Goal: Communication & Community: Answer question/provide support

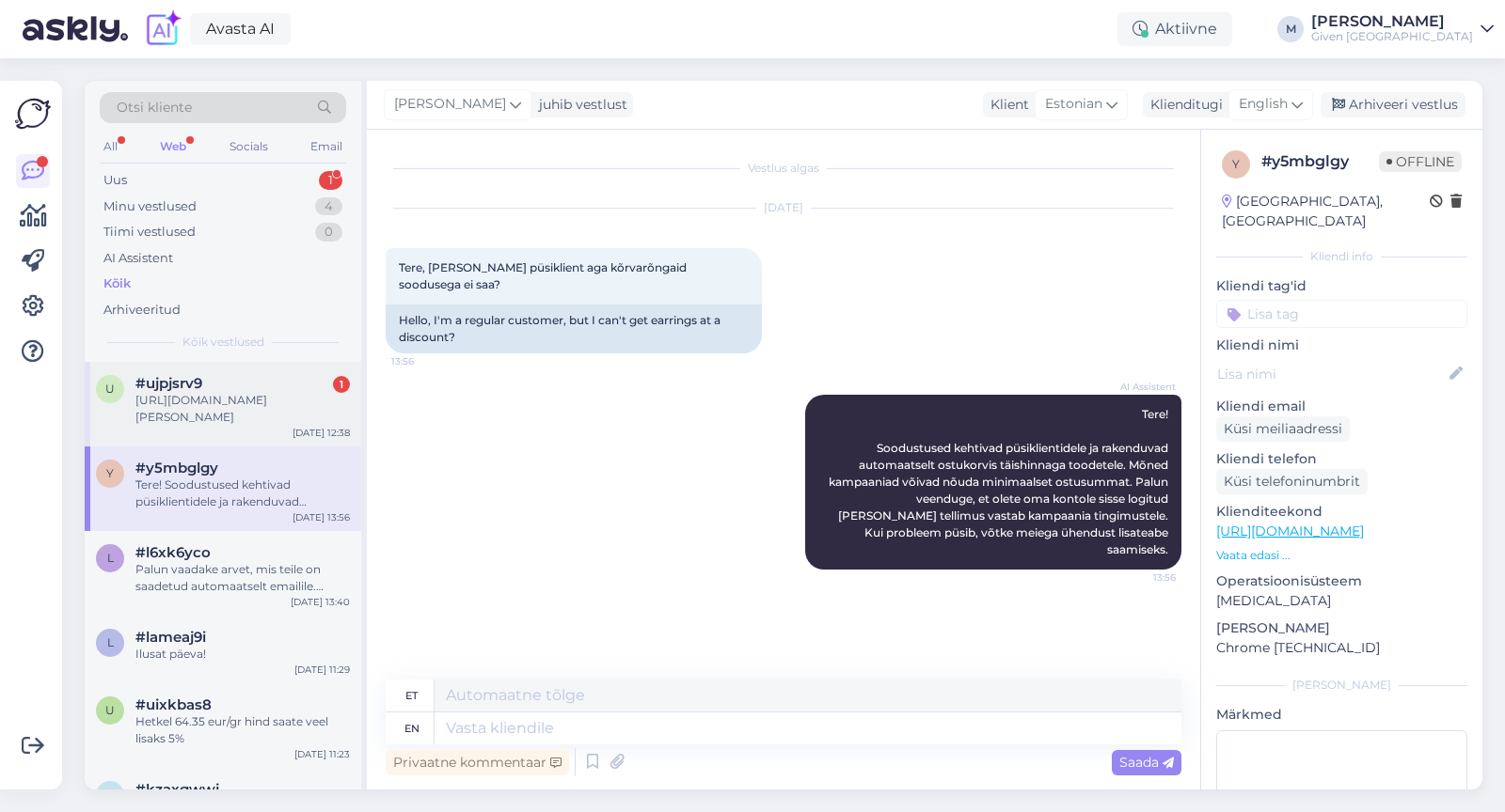
click at [241, 417] on div "[URL][DOMAIN_NAME][PERSON_NAME]" at bounding box center [242, 409] width 214 height 34
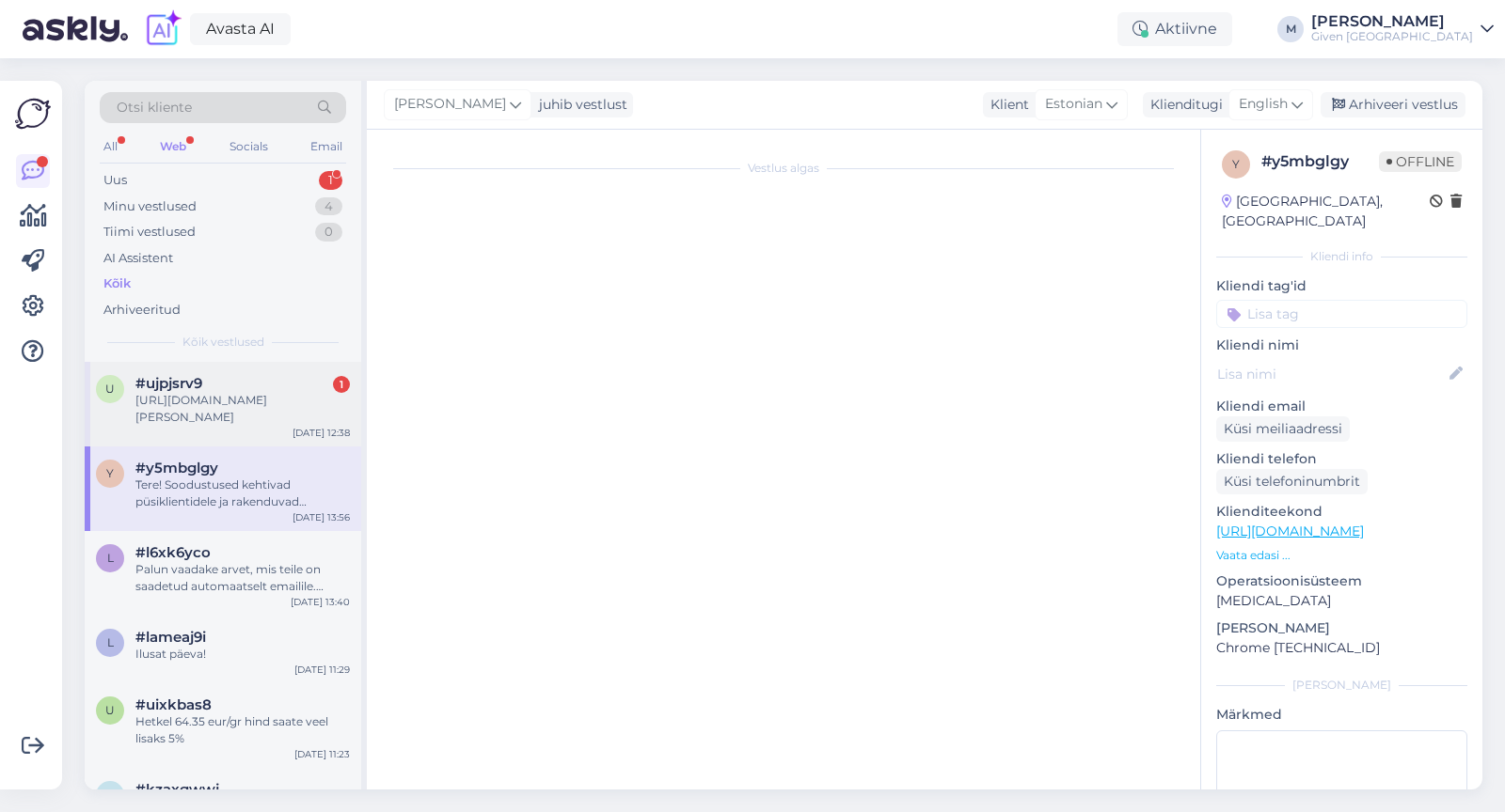
scroll to position [68, 0]
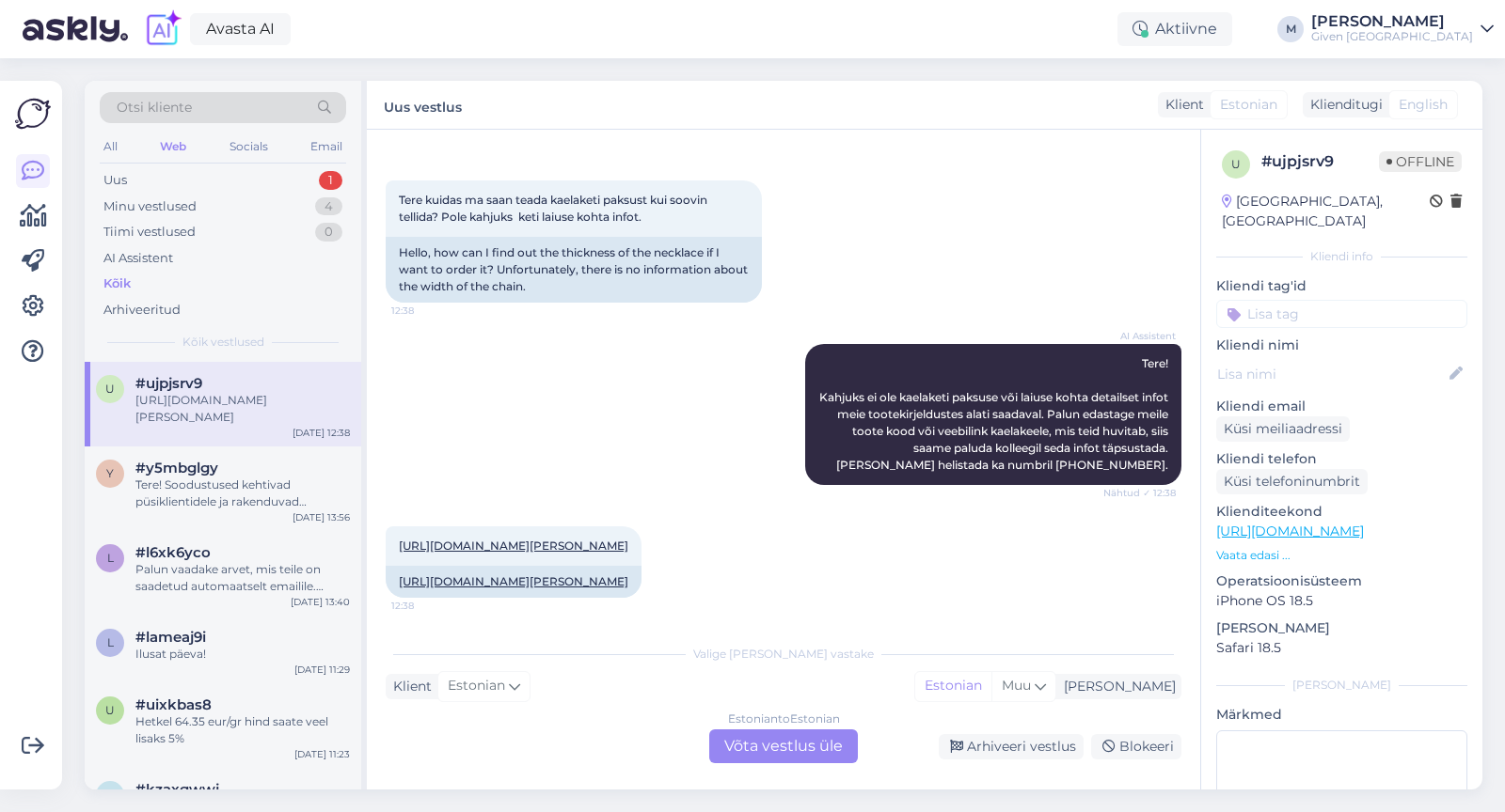
click at [745, 744] on div "Estonian to Estonian Võta vestlus üle" at bounding box center [784, 747] width 148 height 34
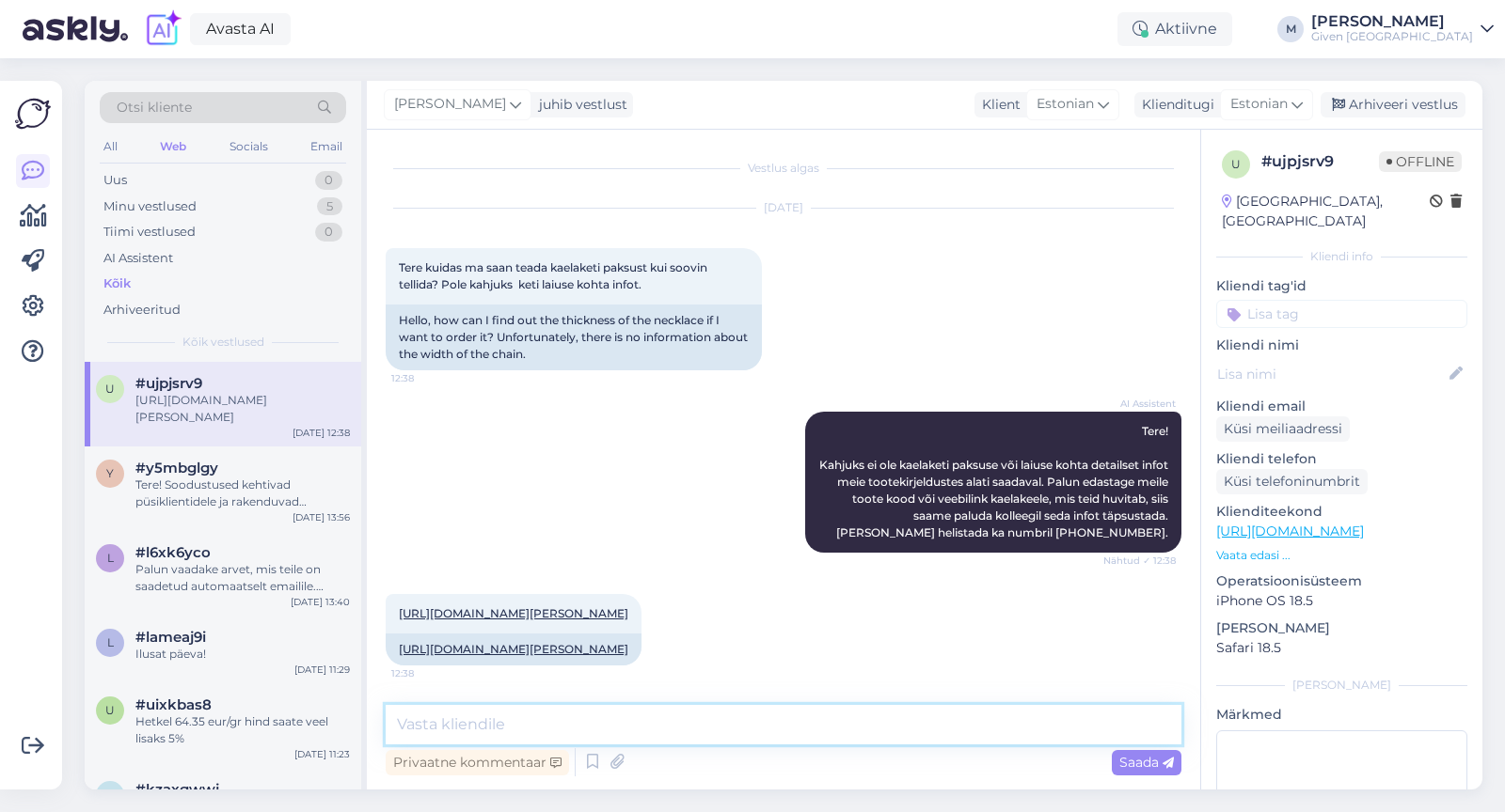
click at [708, 724] on textarea at bounding box center [783, 725] width 795 height 40
type textarea "T"
type textarea "kohe vaatame järgi"
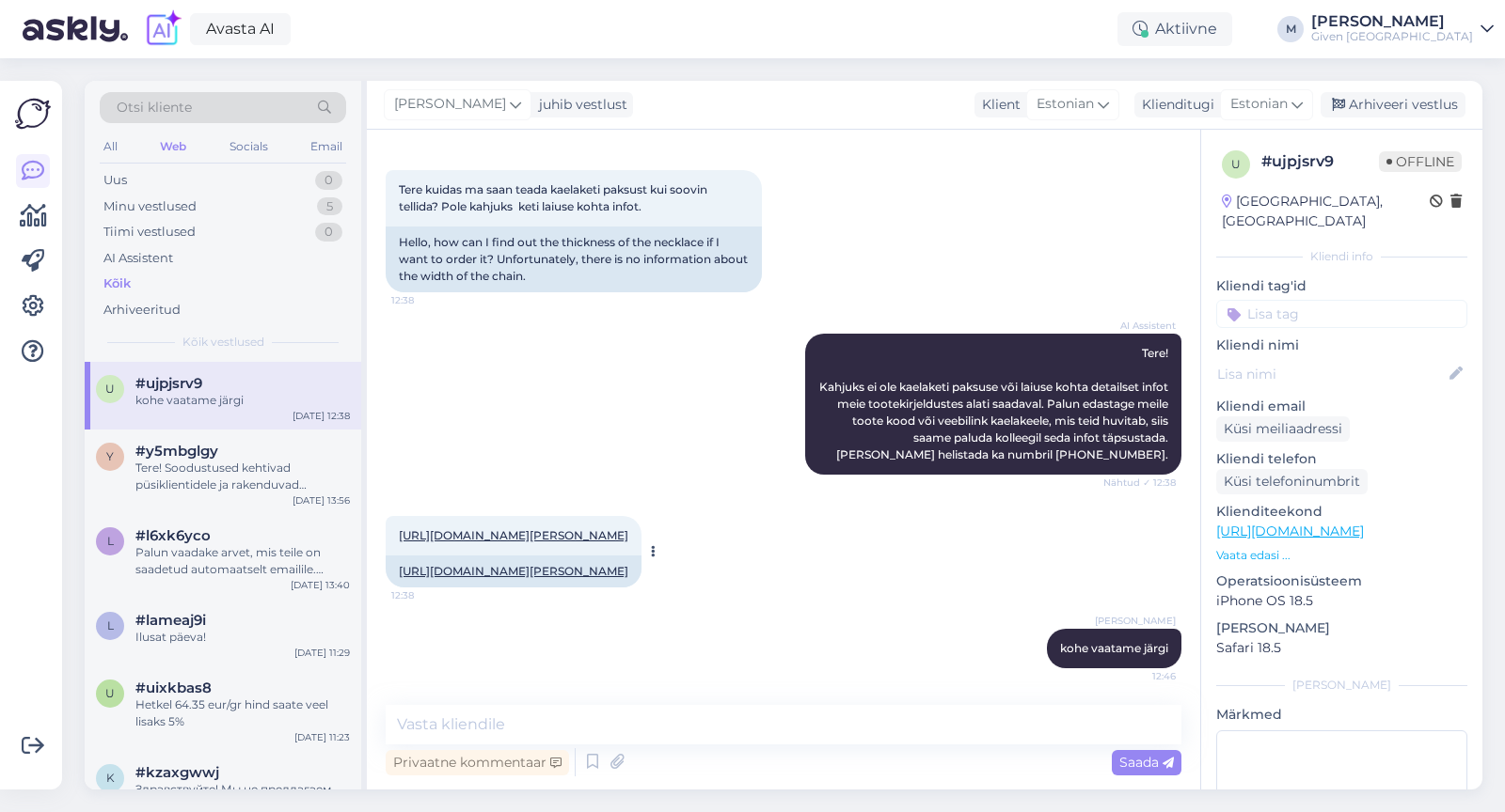
click at [628, 536] on link "[URL][DOMAIN_NAME][PERSON_NAME]" at bounding box center [514, 535] width 229 height 14
click at [463, 734] on textarea at bounding box center [783, 725] width 795 height 40
type textarea "See on 2mm"
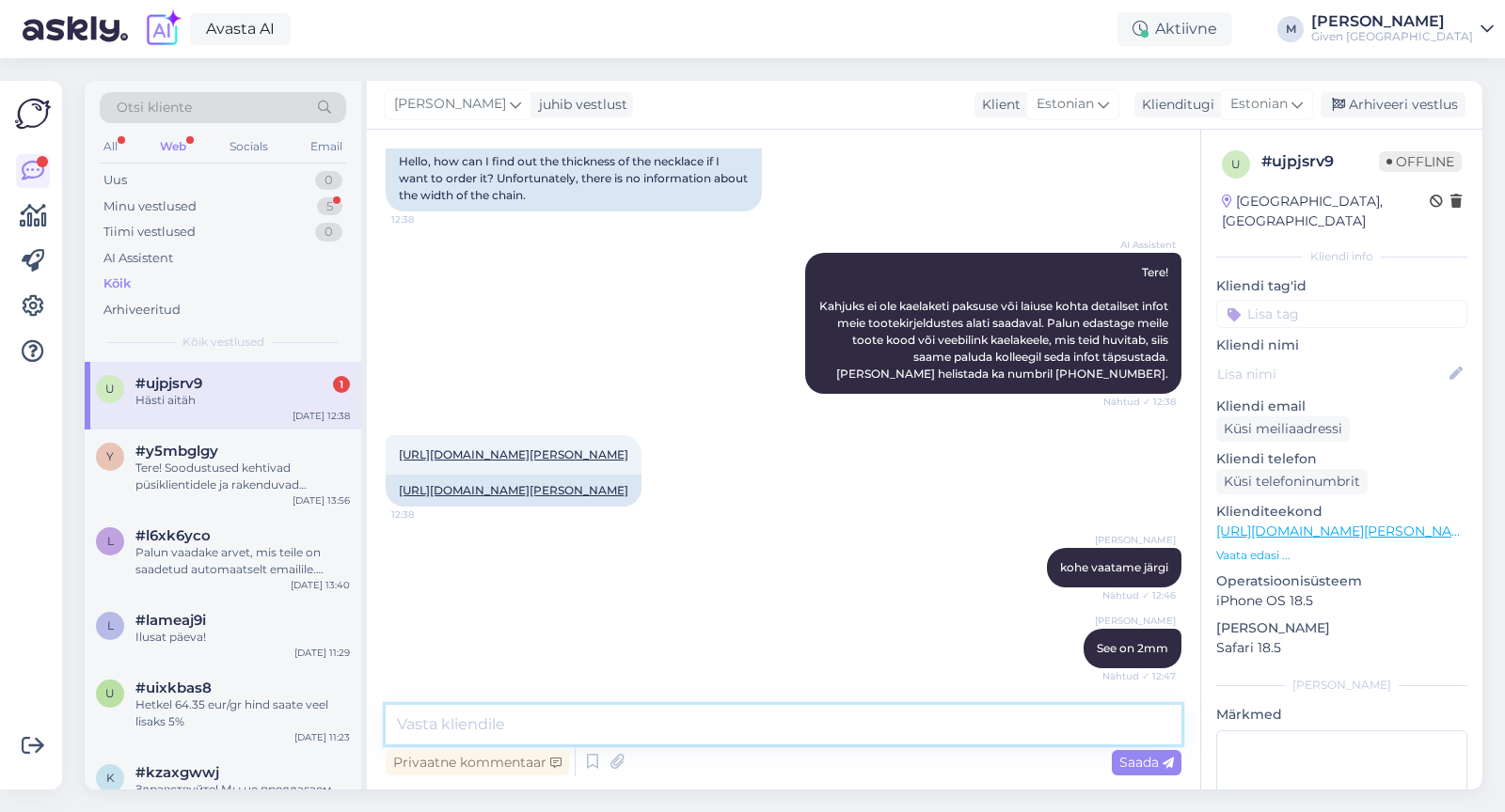
scroll to position [240, 0]
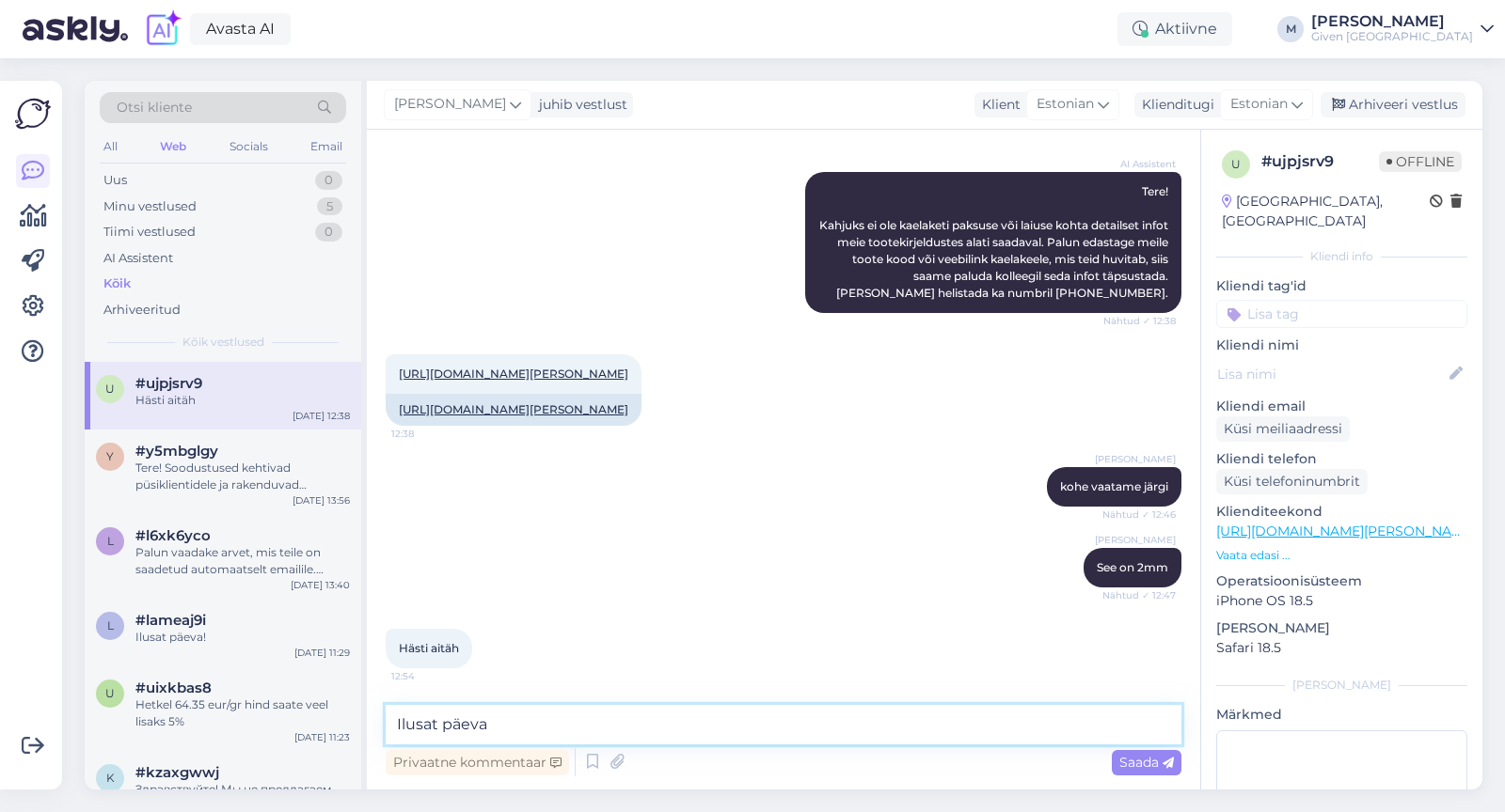
type textarea "Ilusat päeva!"
